Goal: Task Accomplishment & Management: Manage account settings

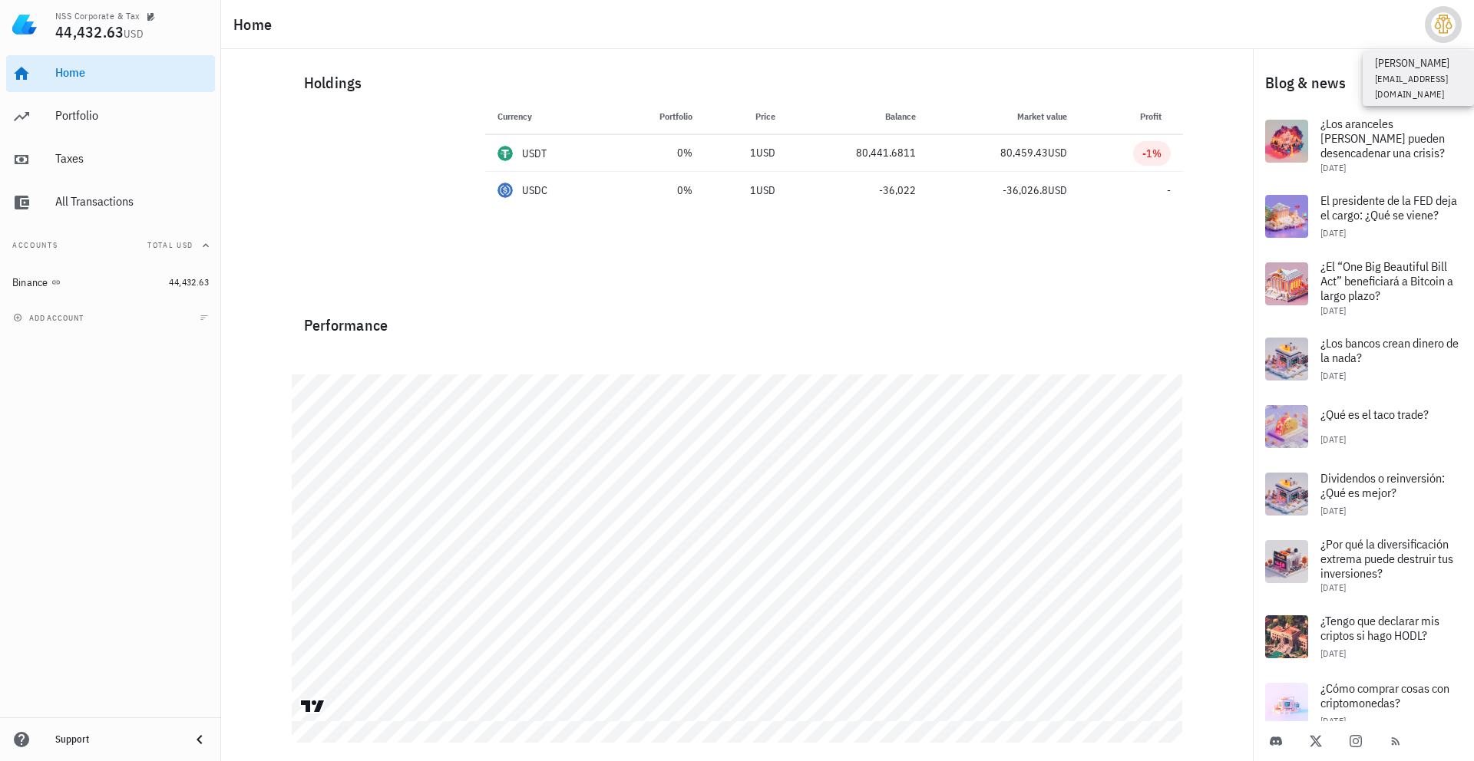
click at [1448, 29] on div "avatar" at bounding box center [1443, 24] width 25 height 25
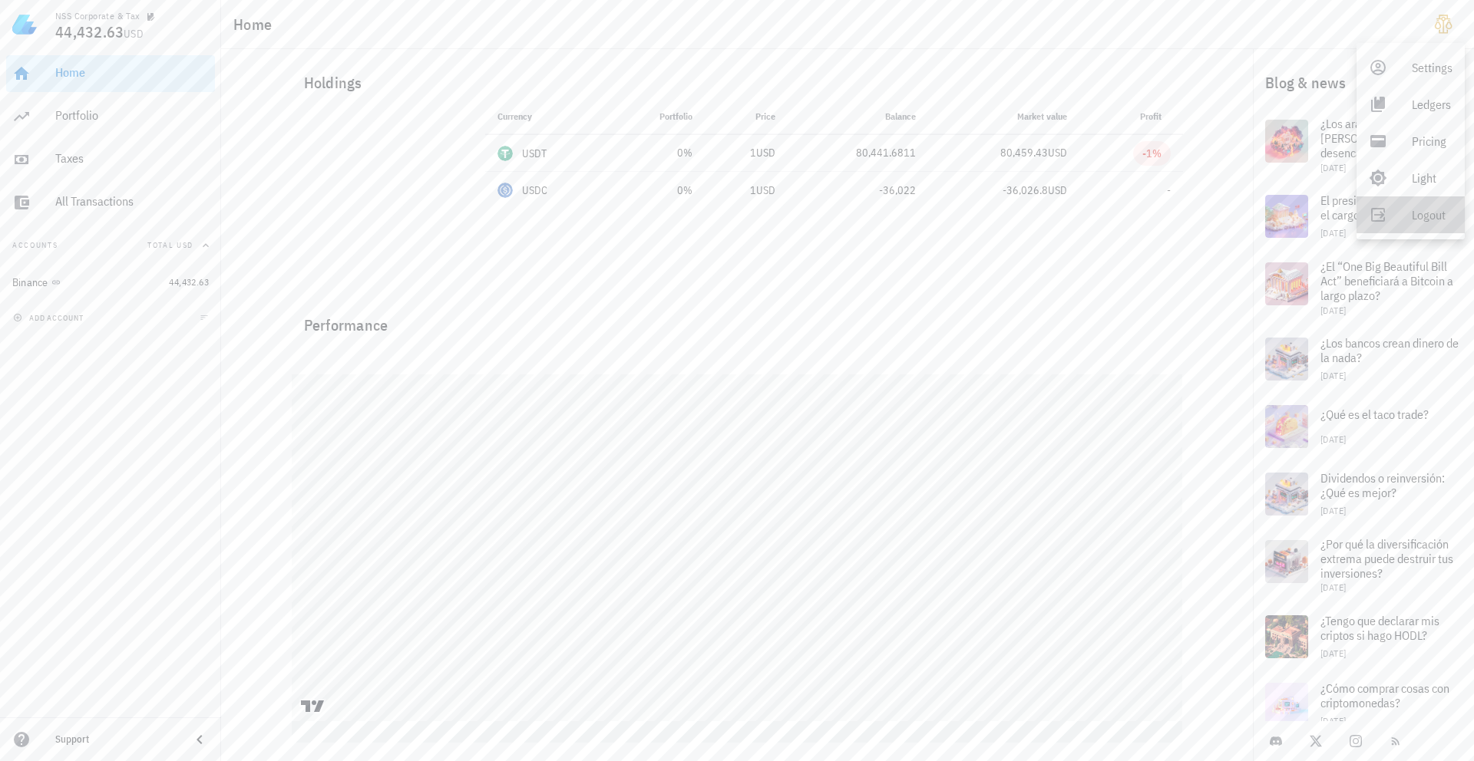
click at [1398, 216] on link "Logout" at bounding box center [1410, 214] width 108 height 37
